Goal: Transaction & Acquisition: Purchase product/service

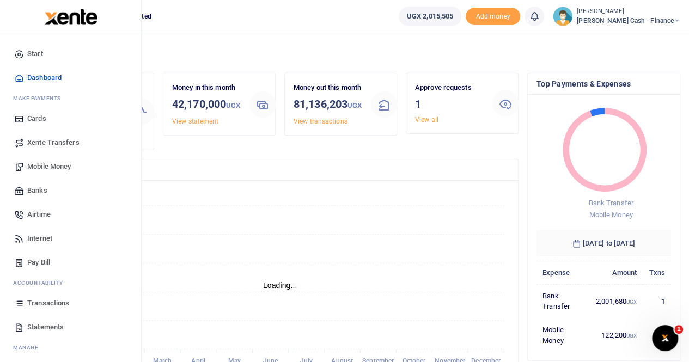
click at [44, 165] on span "Mobile Money" at bounding box center [49, 166] width 44 height 11
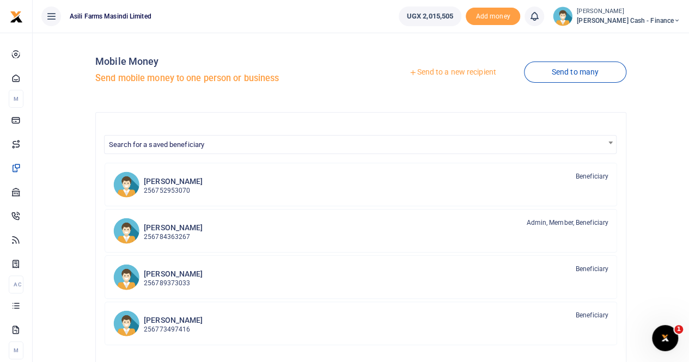
click at [437, 72] on link "Send to a new recipient" at bounding box center [453, 73] width 142 height 20
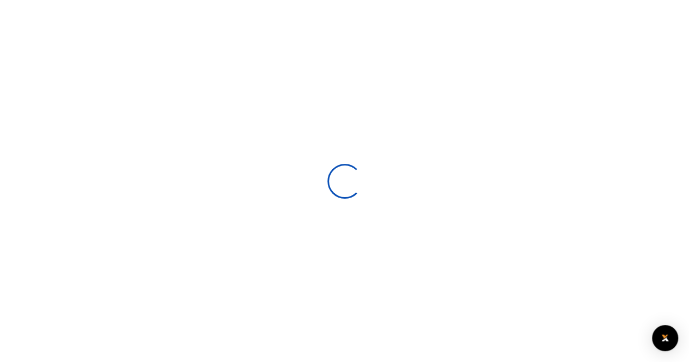
select select
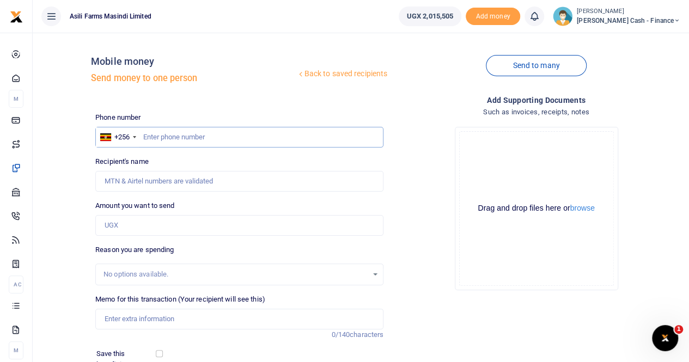
click at [159, 132] on input "text" at bounding box center [239, 137] width 288 height 21
paste input "0749413050"
type input "0749413050"
type input "[PERSON_NAME]"
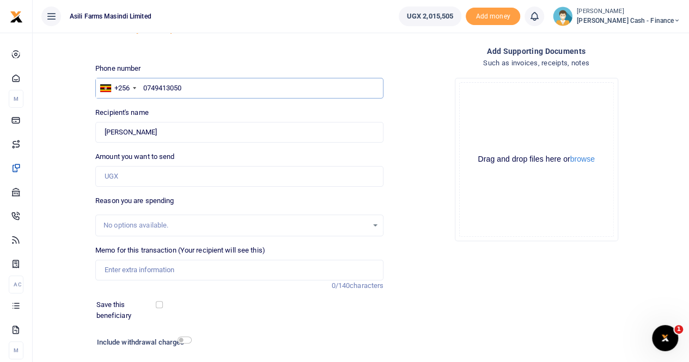
scroll to position [119, 0]
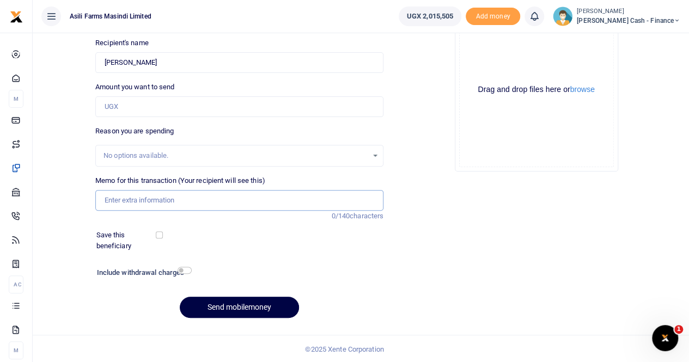
click at [119, 200] on input "Memo for this transaction (Your recipient will see this)" at bounding box center [239, 200] width 288 height 21
paste input "TREATMENTS,XRAY,TRANSPORT AND LUNCH FOR MUKOSE PETER WHOSE LEG WAS BEATEN BY AN…"
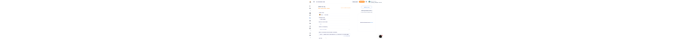
scroll to position [0, 216]
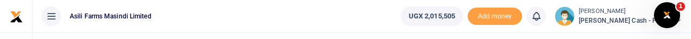
type input "TREATMENTS,XRAY,TRANSPORT AND LUNCH FOR MUKOSE PETER WHOSE LEG WAS BEATEN BY AN…"
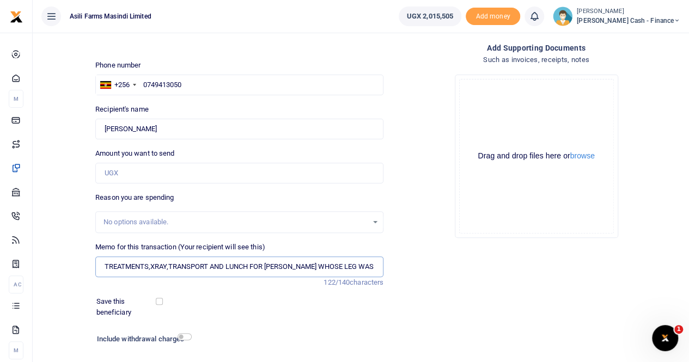
scroll to position [55, 0]
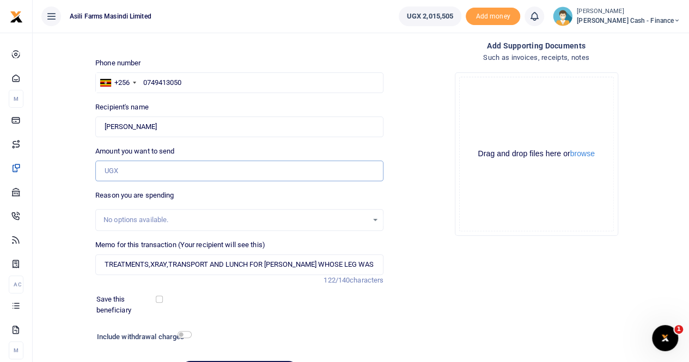
click at [118, 168] on input "Amount you want to send" at bounding box center [239, 171] width 288 height 21
paste input "310,200"
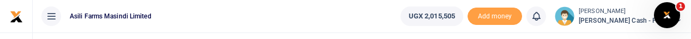
type input "310,200"
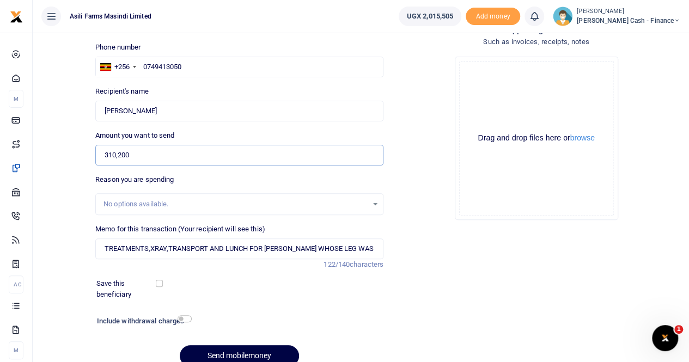
scroll to position [119, 0]
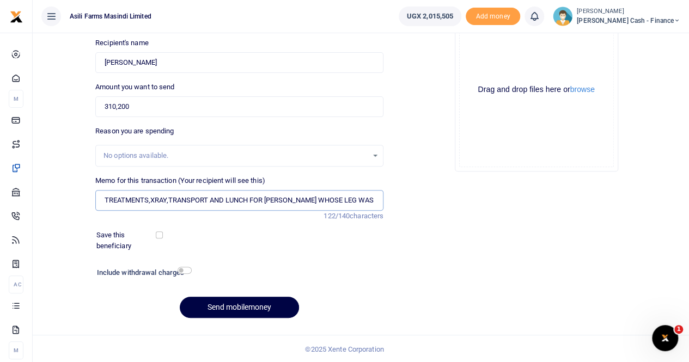
click at [155, 198] on input "TREATMENTS,XRAY,TRANSPORT AND LUNCH FOR MUKOSE PETER WHOSE LEG WAS BEATEN BY AN…" at bounding box center [239, 200] width 288 height 21
click at [372, 199] on input "TREATMENTS,XRAY,TRANSPORT AND LUNCH FOR MUKOSE PETER WHOSE LEG WAS BEATEN BY AN…" at bounding box center [239, 200] width 288 height 21
click at [377, 198] on input "TREATMENTS,XRAY,TRANSPORT AND LUNCH FOR MUKOSE PETER WHOSE LEG WAS BEATEN BY AN…" at bounding box center [239, 200] width 288 height 21
click at [284, 202] on input "TREATMENTS,XRAY,TRANSPORT AND LUNCH FOR MUKOSE PETER WHOSE LEG WAS BEATEN BY AN…" at bounding box center [239, 200] width 288 height 21
click at [372, 199] on input "TREATMENTS,XRAY,TRANSPORT AND LUNCH FOR MUKOSE PETER WHOSE LEG WAS BEATEN BY AN…" at bounding box center [239, 200] width 288 height 21
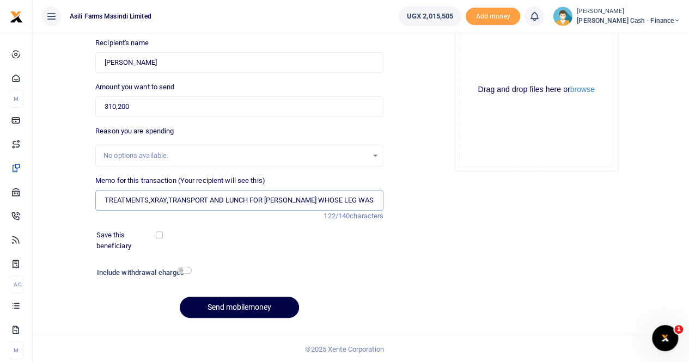
click at [378, 200] on input "TREATMENTS,XRAY,TRANSPORT AND LUNCH FOR MUKOSE PETER WHOSE LEG WAS BEATEN BY AN…" at bounding box center [239, 200] width 288 height 21
click at [587, 92] on button "browse" at bounding box center [583, 90] width 25 height 8
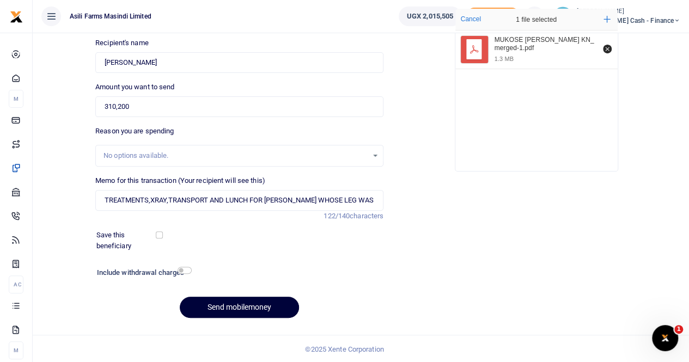
click at [226, 306] on button "Send mobilemoney" at bounding box center [239, 307] width 119 height 21
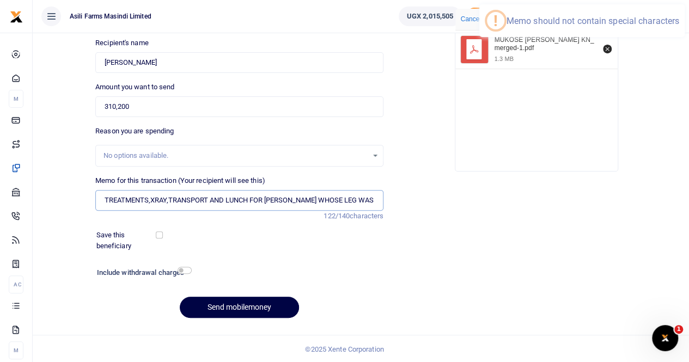
click at [150, 200] on input "TREATMENTS,XRAY,TRANSPORT AND LUNCH FOR MUKOSE PETER WHOSE LEG WAS BEATEN BY AN…" at bounding box center [239, 200] width 288 height 21
click at [169, 198] on input "TREATMENTS XRAY,TRANSPORT AND LUNCH FOR MUKOSE PETER WHOSE LEG WAS BEATEN BY AN…" at bounding box center [239, 200] width 288 height 21
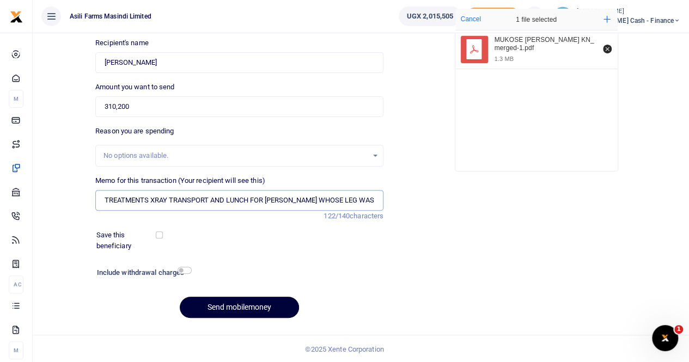
type input "TREATMENTS XRAY TRANSPORT AND LUNCH FOR MUKOSE PETER WHOSE LEG WAS BEATEN BY AN…"
click at [225, 306] on button "Send mobilemoney" at bounding box center [239, 307] width 119 height 21
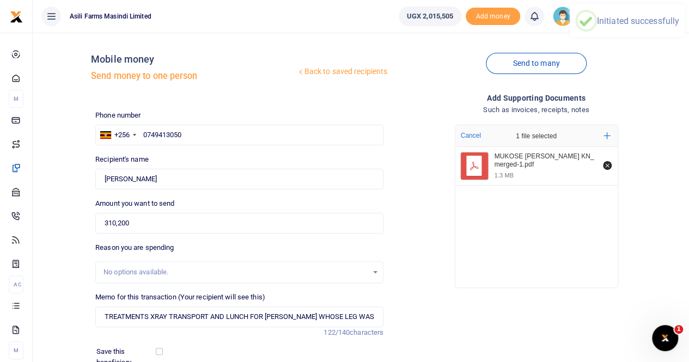
scroll to position [0, 0]
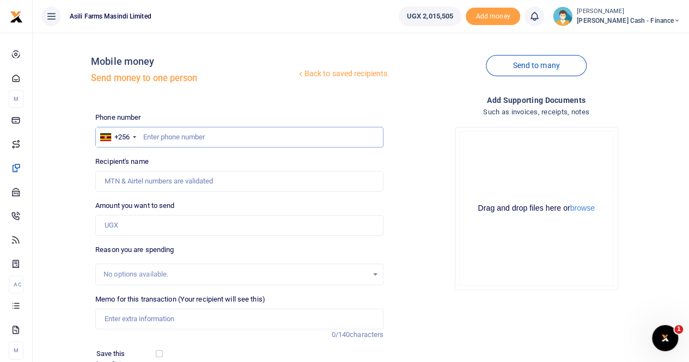
click at [158, 139] on input "text" at bounding box center [239, 137] width 288 height 21
paste input "0765865812"
type input "0765865812"
type input "Peter Mukose"
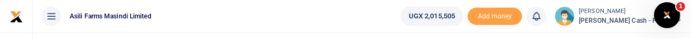
type input "0765865812"
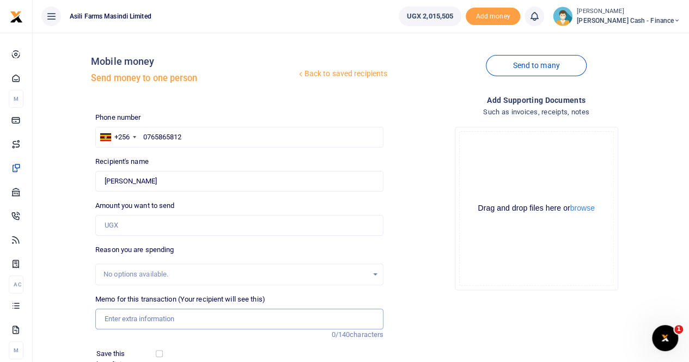
click at [114, 318] on input "Memo for this transaction (Your recipient will see this)" at bounding box center [239, 319] width 288 height 21
paste input "TRANSPORT TO AND FROM HOSPITAL FOR 3DAYS (2 PEOPLE)"
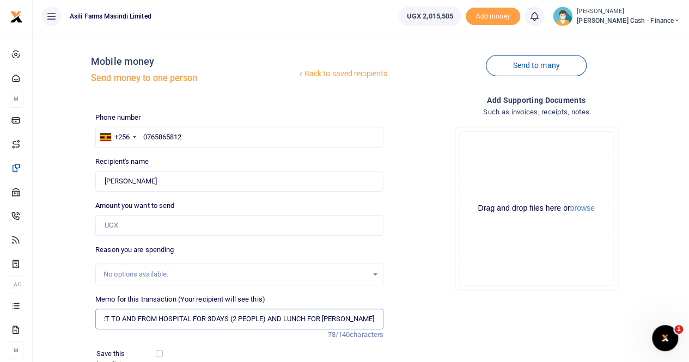
scroll to position [0, 39]
click at [229, 320] on input "TRANSPORT TO AND FROM HOSPITAL FOR 3DAYS (2 PEOPLE) AND LUNCH FOR MUSOKE PETER" at bounding box center [239, 319] width 288 height 21
click at [264, 320] on input "TRANSPORT TO AND FROM HOSPITAL FOR 3DAYS 2 PEOPLE) AND LUNCH FOR MUSOKE PETER" at bounding box center [239, 319] width 288 height 21
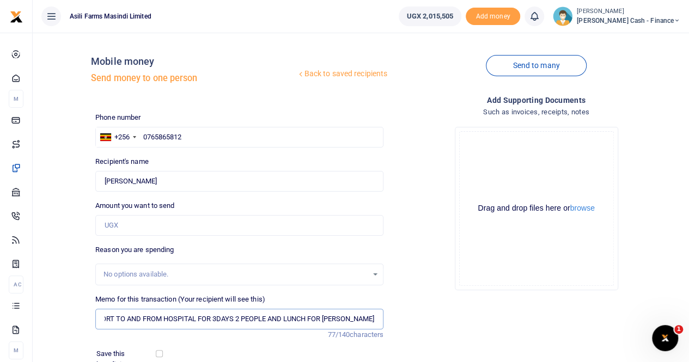
click at [375, 318] on input "TRANSPORT TO AND FROM HOSPITAL FOR 3DAYS 2 PEOPLE AND LUNCH FOR MUSOKE PETER" at bounding box center [239, 319] width 288 height 21
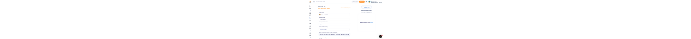
scroll to position [0, 89]
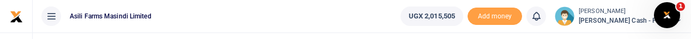
type input "TRANSPORT TO AND FROM HOSPITAL FOR 3DAYS 2 PEOPLE AND LUNCH FOR MUSOKE PETER IN…"
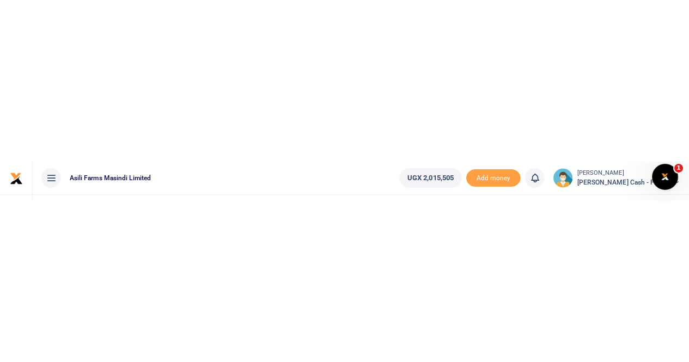
scroll to position [0, 0]
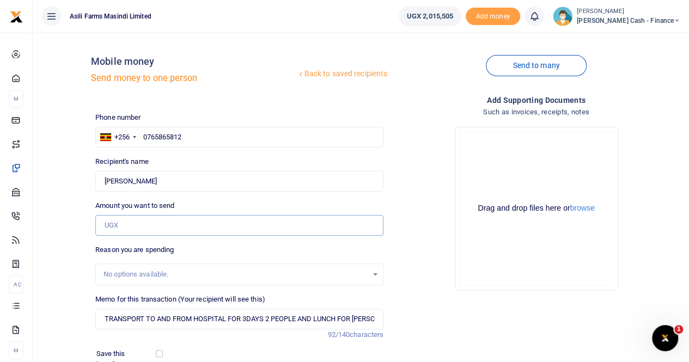
click at [136, 218] on input "Amount you want to send" at bounding box center [239, 225] width 288 height 21
type input "110,000"
click at [584, 211] on button "browse" at bounding box center [583, 208] width 25 height 8
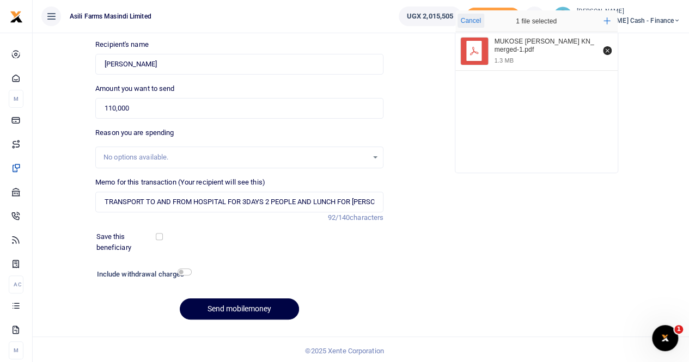
scroll to position [119, 0]
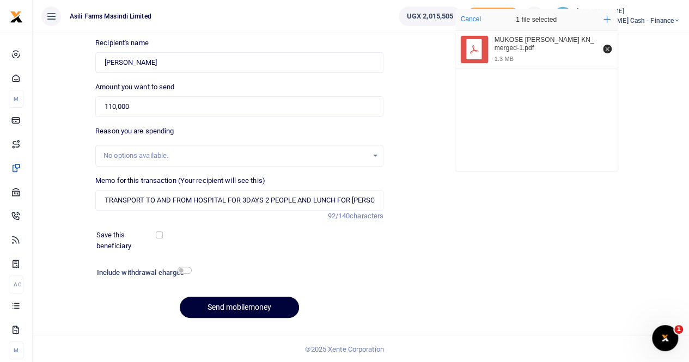
click at [228, 306] on button "Send mobilemoney" at bounding box center [239, 307] width 119 height 21
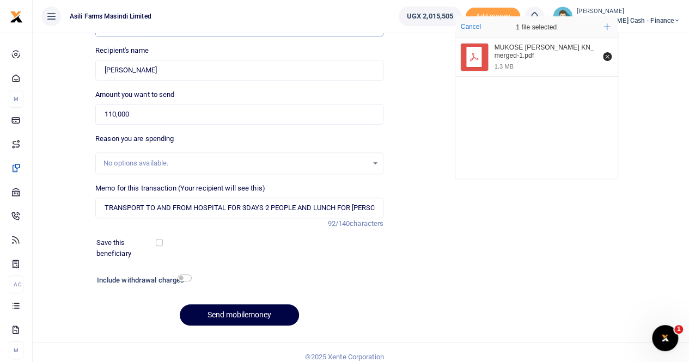
scroll to position [10, 0]
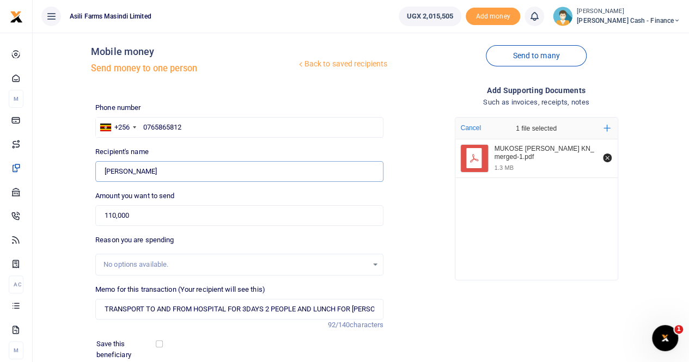
click at [155, 170] on input "Found" at bounding box center [239, 171] width 288 height 21
click at [187, 126] on input "0765865812" at bounding box center [239, 127] width 288 height 21
click at [143, 127] on input "0765865812" at bounding box center [239, 127] width 288 height 21
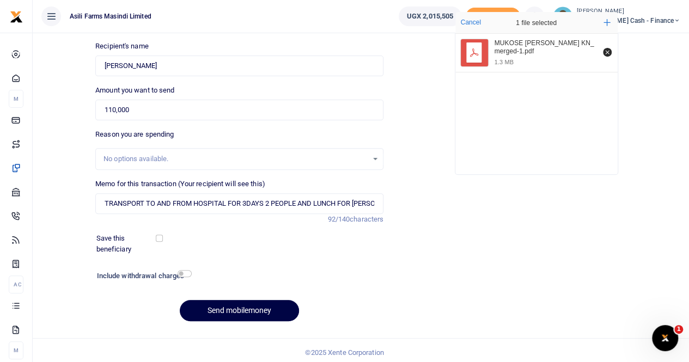
scroll to position [119, 0]
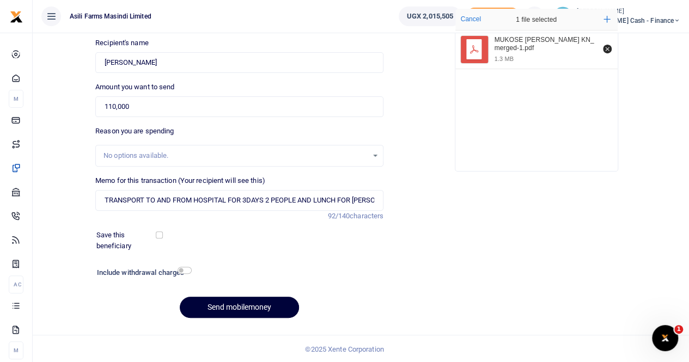
type input "0765865812"
click at [215, 310] on button "Send mobilemoney" at bounding box center [239, 307] width 119 height 21
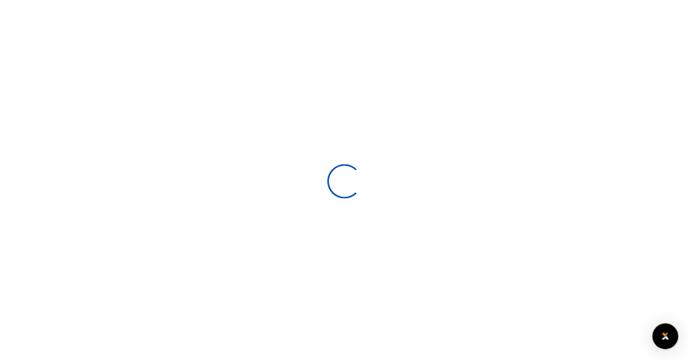
scroll to position [118, 0]
select select
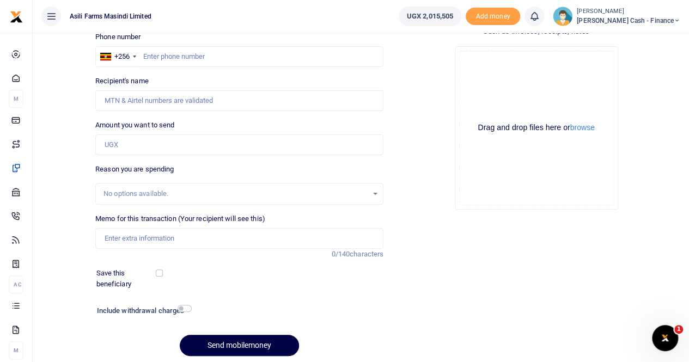
scroll to position [64, 0]
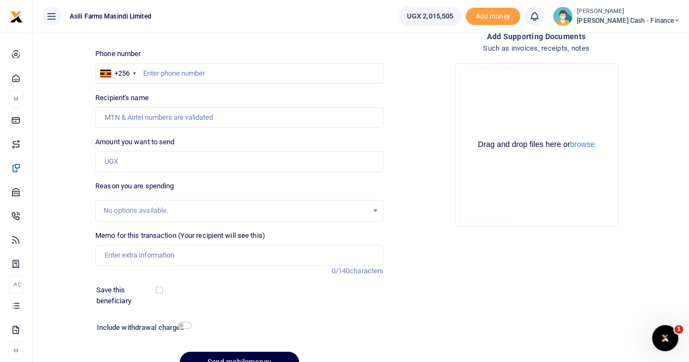
click at [370, 49] on div "Phone number +256 [GEOGRAPHIC_DATA] +256 Phone is required." at bounding box center [239, 66] width 288 height 35
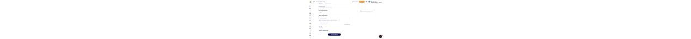
scroll to position [119, 0]
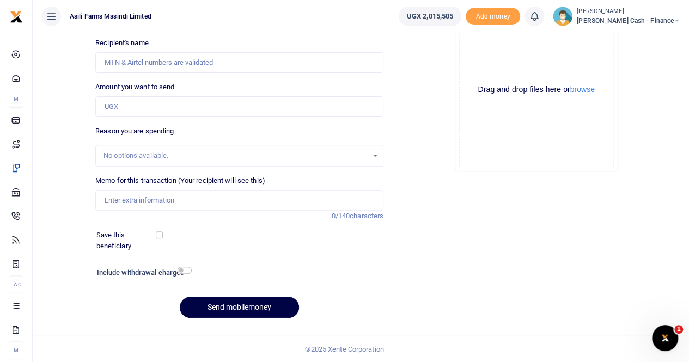
click at [433, 55] on div "Drop your files here Drag and drop files here or browse Powered by Uppy" at bounding box center [536, 89] width 288 height 181
click at [410, 106] on div "Drop your files here Drag and drop files here or browse Powered by Uppy" at bounding box center [536, 89] width 288 height 181
